Goal: Task Accomplishment & Management: Complete application form

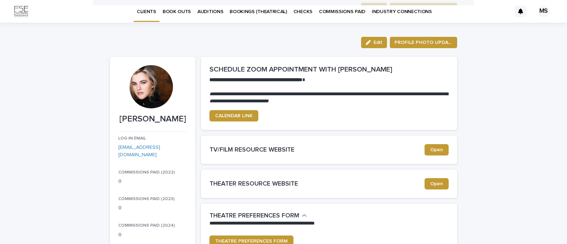
scroll to position [0, 0]
click at [177, 7] on p "BOOK OUTS" at bounding box center [177, 7] width 28 height 15
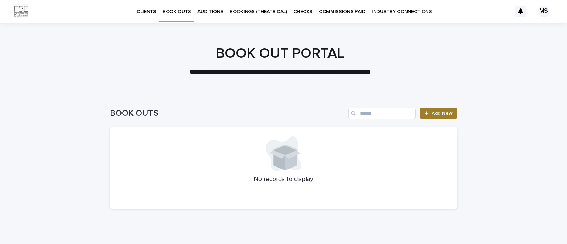
click at [437, 114] on span "Add New" at bounding box center [441, 113] width 21 height 5
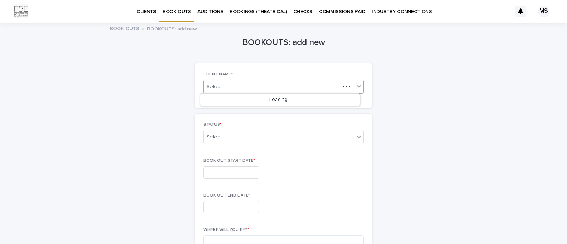
click at [294, 87] on div "Select..." at bounding box center [272, 87] width 136 height 9
click at [304, 84] on div "Select..." at bounding box center [279, 87] width 151 height 9
click at [282, 98] on div "[PERSON_NAME]" at bounding box center [279, 100] width 159 height 12
click at [260, 138] on div "Select..." at bounding box center [279, 137] width 151 height 12
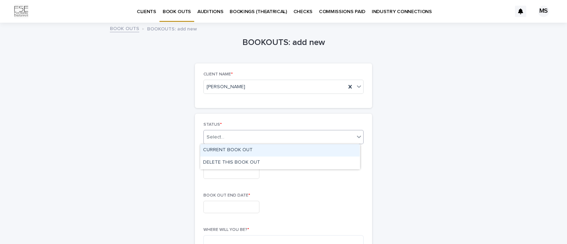
click at [251, 149] on div "CURRENT BOOK OUT" at bounding box center [279, 150] width 159 height 12
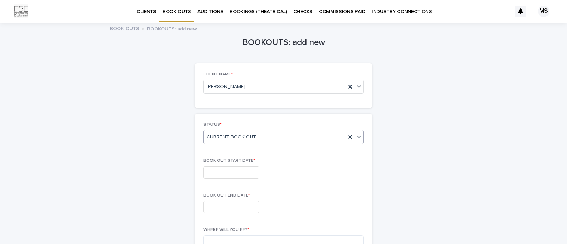
click at [235, 170] on input "text" at bounding box center [231, 172] width 56 height 12
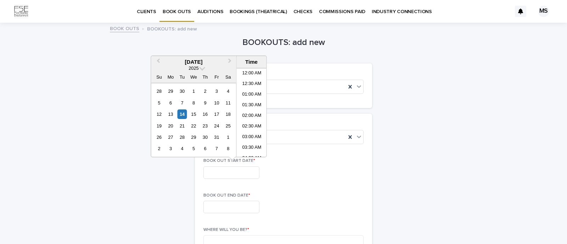
scroll to position [375, 0]
click at [216, 125] on div "24" at bounding box center [217, 126] width 10 height 10
click at [254, 85] on li "09:00 AM" at bounding box center [252, 88] width 30 height 11
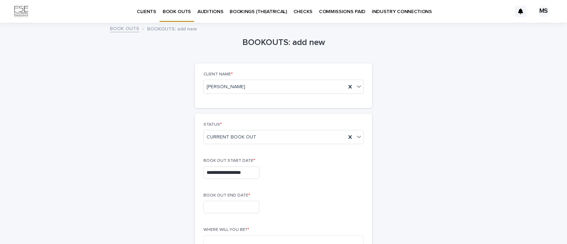
type input "**********"
click at [226, 207] on input "text" at bounding box center [231, 207] width 56 height 12
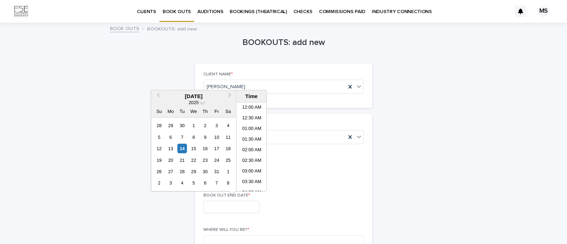
scroll to position [375, 0]
click at [172, 169] on div "27" at bounding box center [171, 172] width 10 height 10
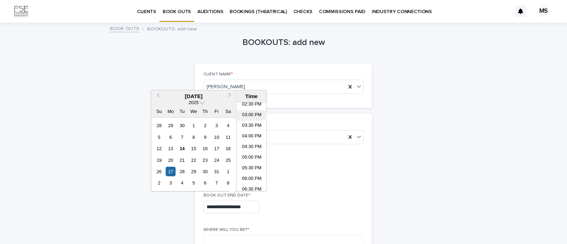
click at [252, 112] on li "03:00 PM" at bounding box center [252, 115] width 30 height 11
type input "**********"
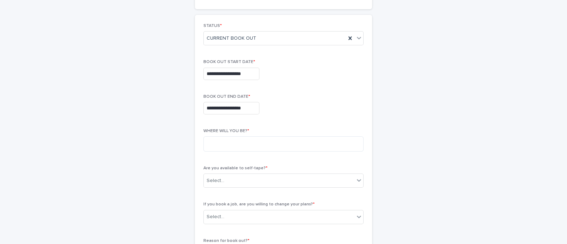
scroll to position [100, 0]
click at [284, 141] on textarea at bounding box center [283, 142] width 160 height 15
type textarea "*********"
click at [243, 181] on div "Select..." at bounding box center [279, 180] width 151 height 12
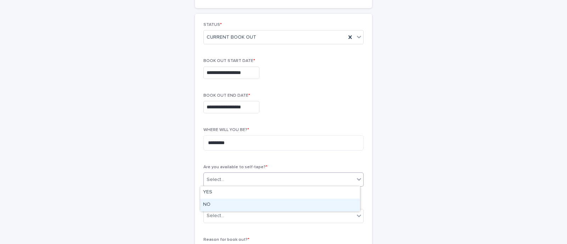
click at [228, 204] on div "NO" at bounding box center [279, 205] width 159 height 12
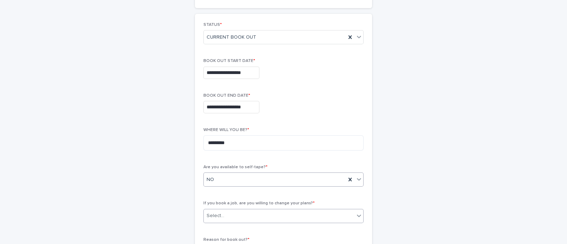
click at [229, 219] on div "Select..." at bounding box center [279, 216] width 151 height 12
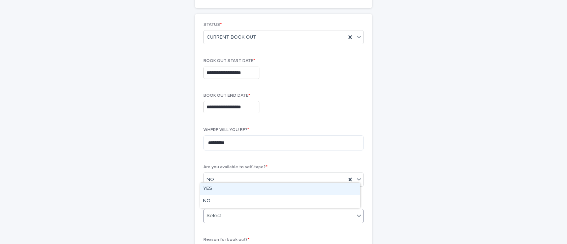
click at [215, 188] on div "YES" at bounding box center [279, 189] width 159 height 12
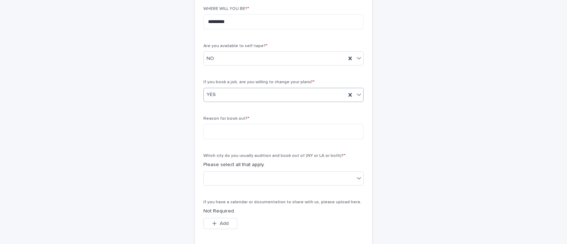
scroll to position [221, 0]
click at [225, 132] on textarea at bounding box center [283, 131] width 160 height 15
type textarea "*"
type textarea "**********"
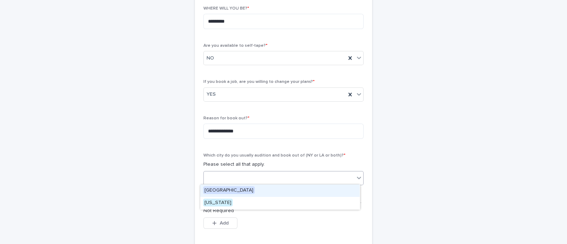
click at [257, 178] on div at bounding box center [279, 178] width 151 height 12
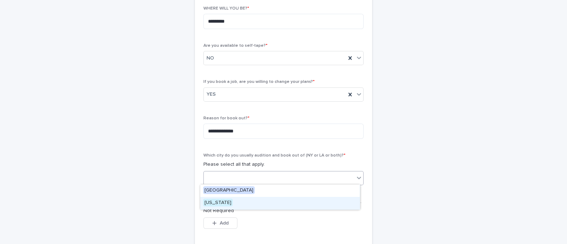
click at [228, 202] on div "[US_STATE]" at bounding box center [279, 203] width 159 height 12
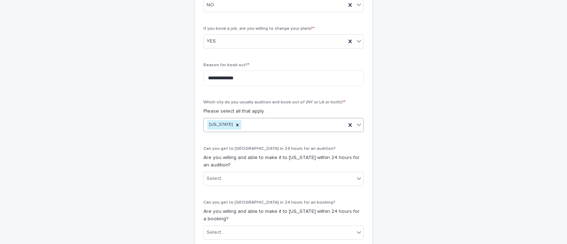
scroll to position [304, 0]
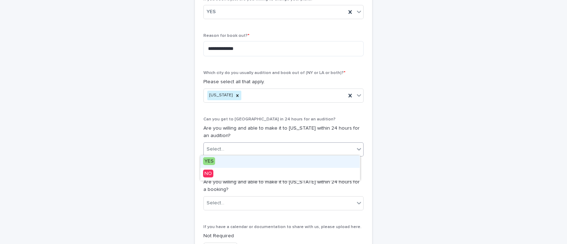
click at [232, 143] on div "Select..." at bounding box center [279, 149] width 151 height 12
click at [221, 160] on div "YES" at bounding box center [279, 162] width 159 height 12
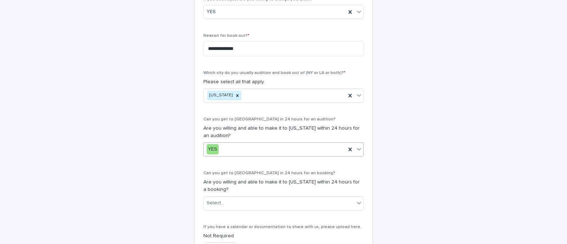
scroll to position [386, 0]
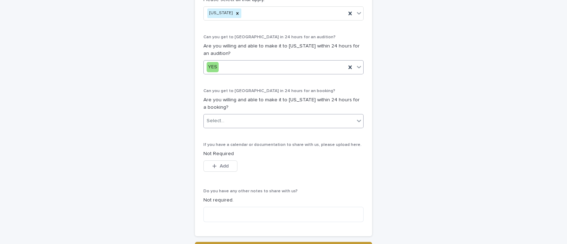
click at [229, 123] on div "Select..." at bounding box center [279, 121] width 151 height 12
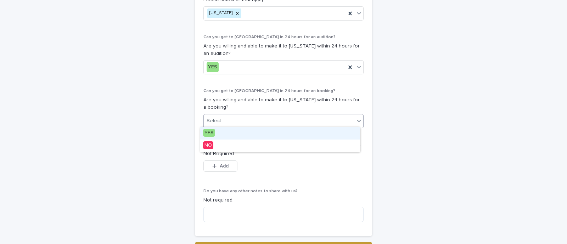
click at [226, 133] on div "YES" at bounding box center [279, 133] width 159 height 12
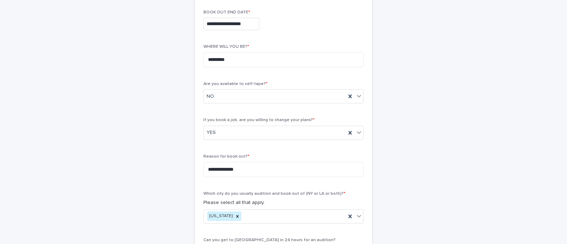
scroll to position [182, 0]
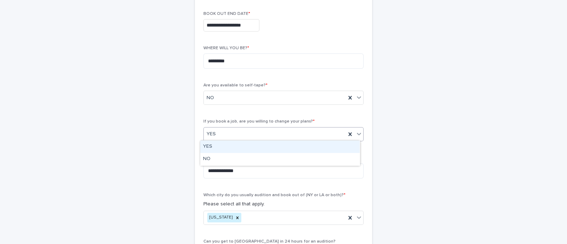
click at [244, 138] on div "YES" at bounding box center [275, 134] width 142 height 12
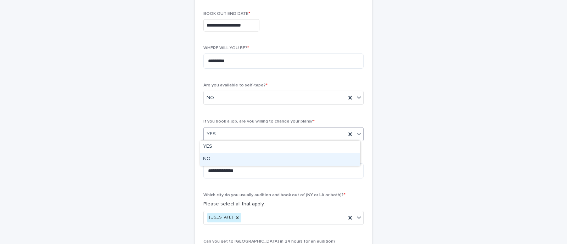
click at [236, 162] on div "NO" at bounding box center [279, 159] width 159 height 12
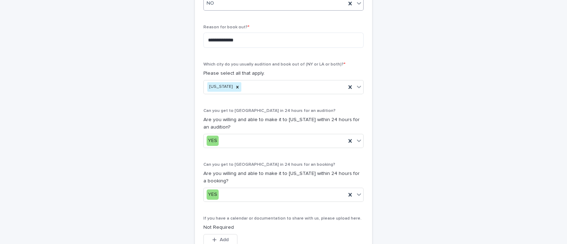
scroll to position [327, 0]
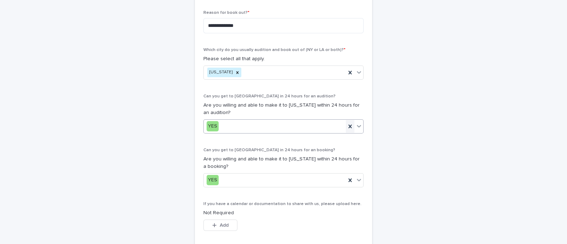
click at [348, 125] on icon at bounding box center [349, 126] width 3 height 4
click at [226, 129] on div "Select..." at bounding box center [279, 126] width 151 height 12
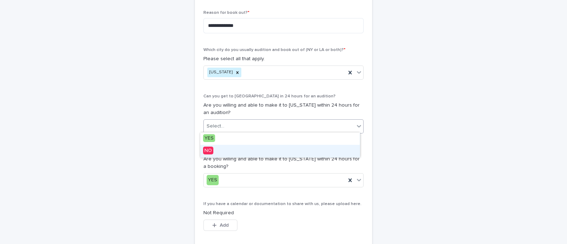
click at [221, 148] on div "NO" at bounding box center [279, 151] width 159 height 12
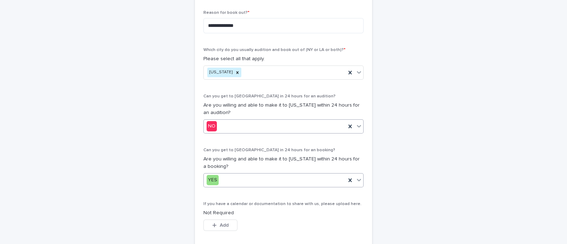
click at [228, 179] on div "YES" at bounding box center [275, 180] width 142 height 12
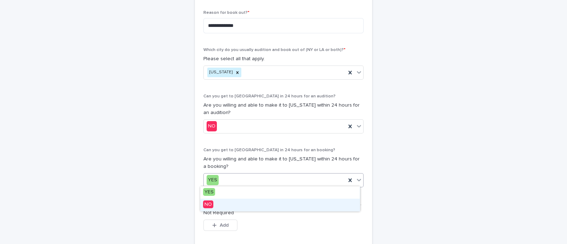
click at [214, 207] on div "NO" at bounding box center [279, 205] width 159 height 12
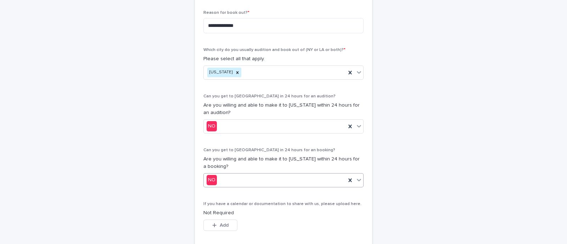
scroll to position [427, 0]
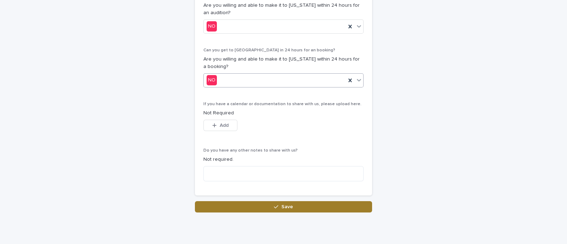
click at [214, 203] on button "Save" at bounding box center [283, 206] width 177 height 11
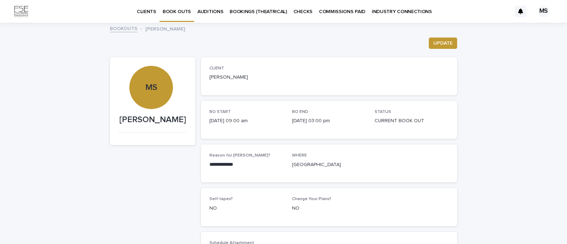
click at [182, 10] on p "BOOK OUTS" at bounding box center [177, 7] width 28 height 15
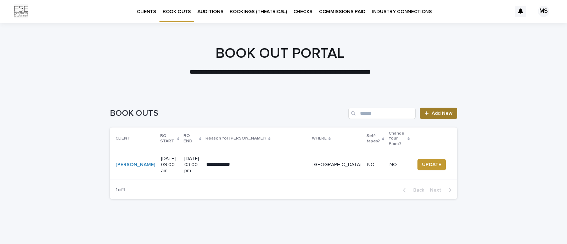
click at [431, 110] on link "Add New" at bounding box center [438, 113] width 37 height 11
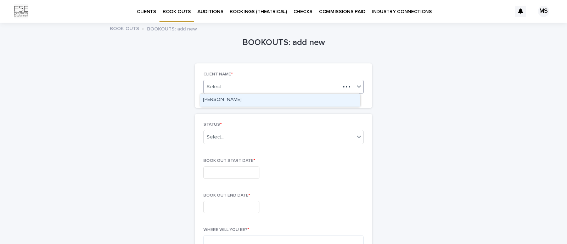
click at [256, 88] on div "Select..." at bounding box center [272, 87] width 136 height 9
click at [244, 98] on div "[PERSON_NAME]" at bounding box center [279, 100] width 159 height 12
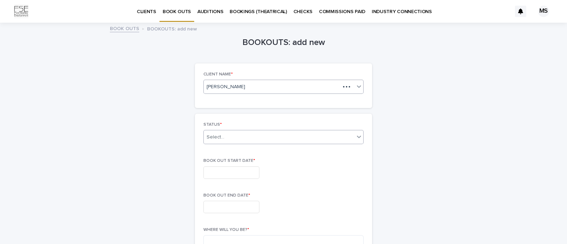
click at [233, 136] on div "Select..." at bounding box center [279, 137] width 151 height 12
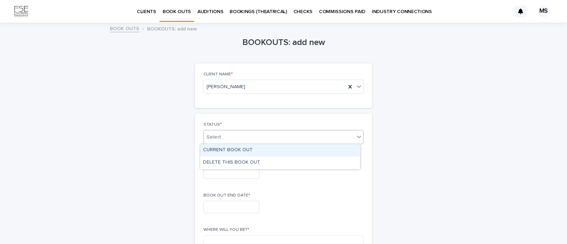
click at [225, 151] on div "CURRENT BOOK OUT" at bounding box center [279, 150] width 159 height 12
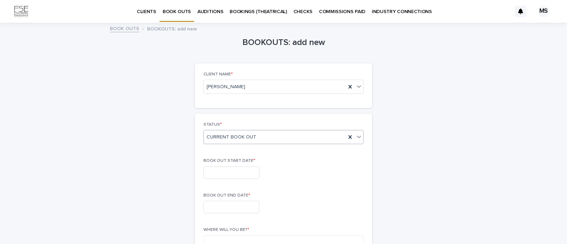
click at [213, 175] on input "text" at bounding box center [231, 172] width 56 height 12
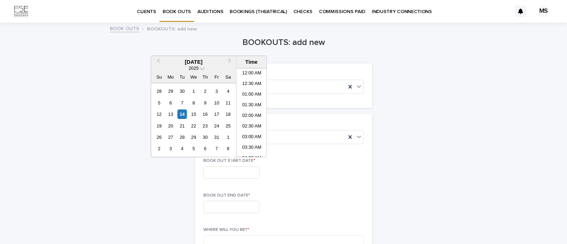
scroll to position [375, 0]
click at [230, 61] on span "Next Month" at bounding box center [230, 62] width 0 height 10
click at [192, 136] on div "26" at bounding box center [194, 137] width 10 height 10
click at [253, 114] on li "06:00 AM" at bounding box center [252, 116] width 30 height 11
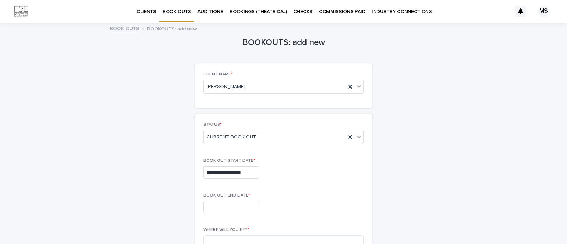
type input "**********"
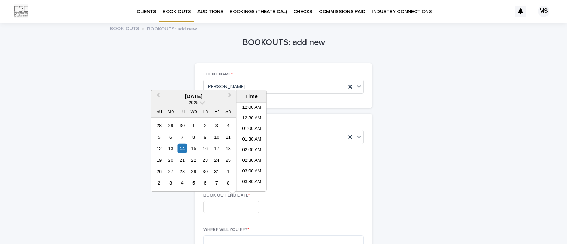
click at [238, 205] on input "text" at bounding box center [231, 207] width 56 height 12
click at [228, 91] on button "Next Month" at bounding box center [230, 96] width 11 height 11
click at [169, 128] on div "1" at bounding box center [171, 126] width 10 height 10
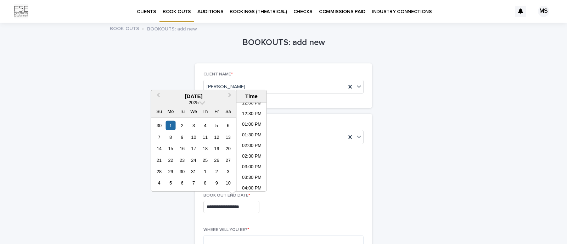
scroll to position [259, 0]
click at [253, 153] on li "02:30 PM" at bounding box center [252, 157] width 30 height 11
type input "**********"
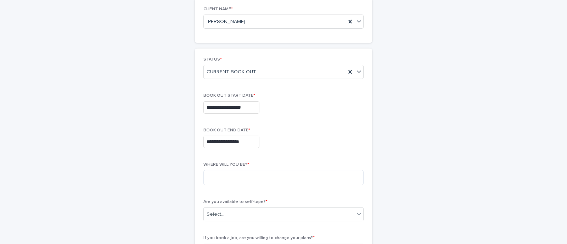
scroll to position [66, 0]
click at [250, 179] on textarea at bounding box center [283, 177] width 160 height 15
click at [243, 176] on textarea at bounding box center [283, 177] width 160 height 15
type textarea "*********"
click at [227, 214] on div "Select..." at bounding box center [279, 214] width 151 height 12
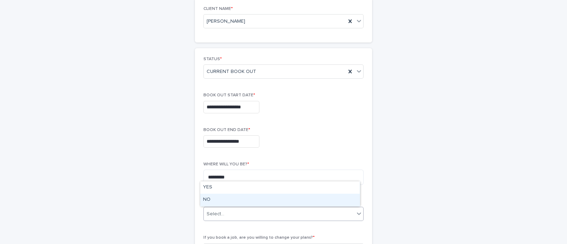
click at [218, 200] on div "NO" at bounding box center [279, 200] width 159 height 12
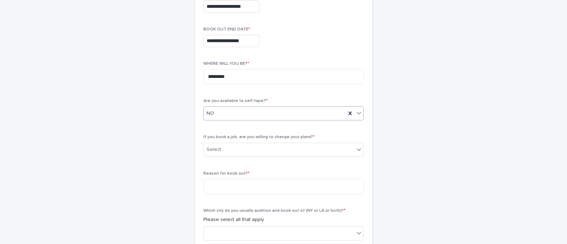
scroll to position [167, 0]
click at [261, 151] on div "Select..." at bounding box center [279, 149] width 151 height 12
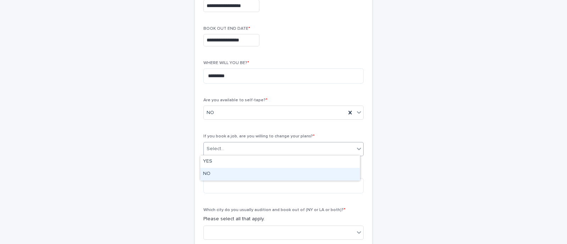
click at [247, 174] on div "NO" at bounding box center [279, 174] width 159 height 12
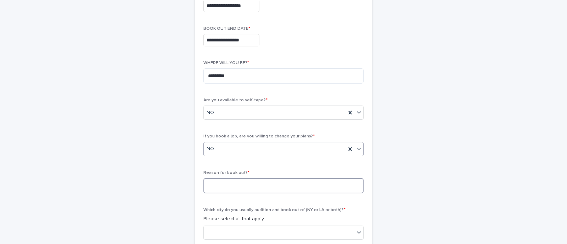
click at [238, 185] on textarea at bounding box center [283, 185] width 160 height 15
type textarea "*"
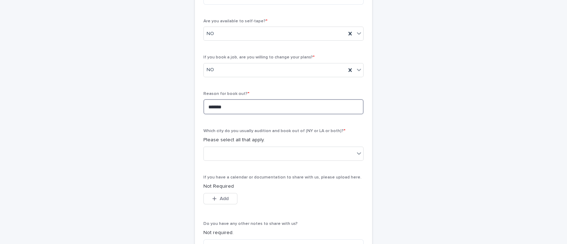
scroll to position [247, 0]
type textarea "*******"
click at [249, 151] on div at bounding box center [279, 153] width 151 height 12
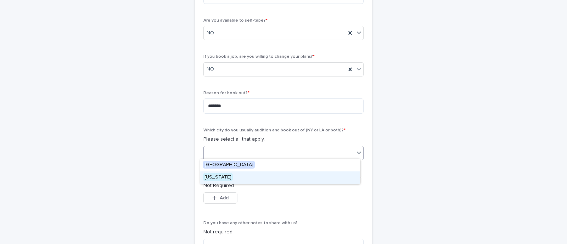
click at [231, 175] on div "[US_STATE]" at bounding box center [279, 177] width 159 height 12
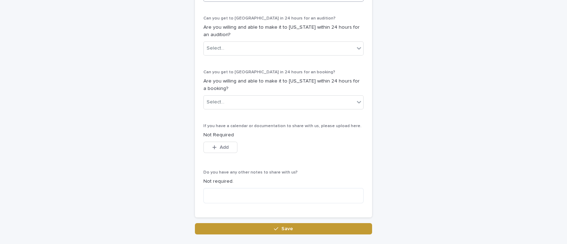
scroll to position [431, 0]
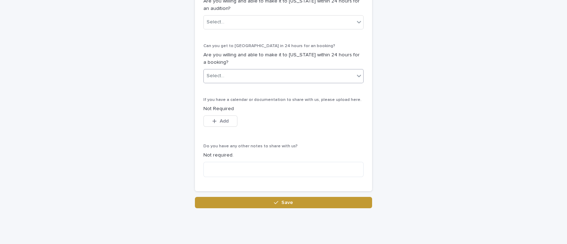
click at [266, 74] on div "Select..." at bounding box center [279, 76] width 151 height 12
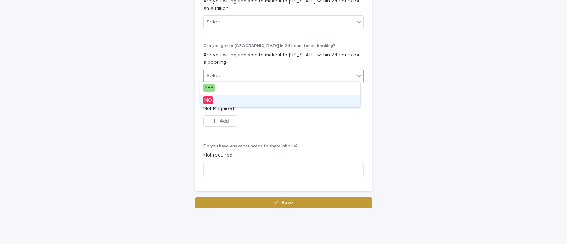
click at [243, 102] on div "NO" at bounding box center [279, 101] width 159 height 12
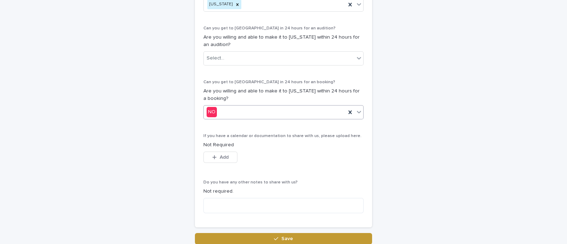
scroll to position [395, 0]
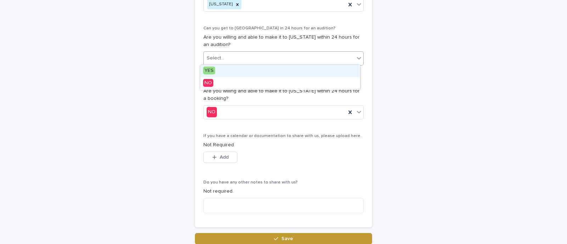
click at [256, 58] on div "Select..." at bounding box center [279, 58] width 151 height 12
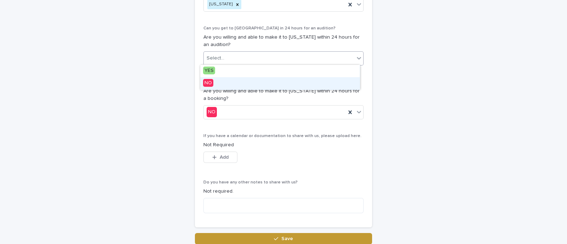
click at [238, 83] on div "NO" at bounding box center [279, 83] width 159 height 12
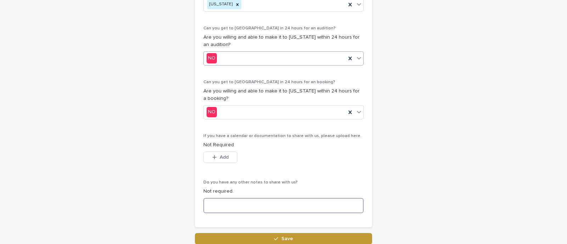
click at [244, 202] on textarea at bounding box center [283, 205] width 160 height 15
click at [230, 203] on textarea "**********" at bounding box center [283, 205] width 160 height 15
click at [302, 203] on textarea "**********" at bounding box center [283, 205] width 160 height 15
click at [244, 204] on textarea "**********" at bounding box center [283, 205] width 160 height 15
click at [319, 205] on textarea "**********" at bounding box center [283, 205] width 160 height 15
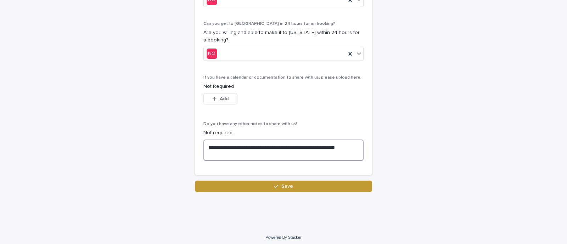
scroll to position [454, 0]
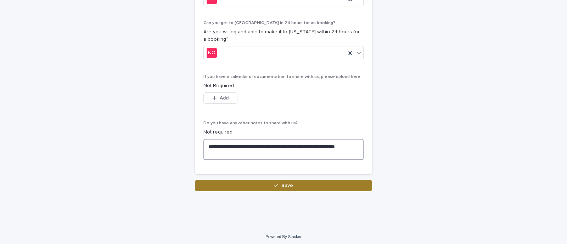
type textarea "**********"
click at [303, 187] on button "Save" at bounding box center [283, 185] width 177 height 11
